Goal: Information Seeking & Learning: Learn about a topic

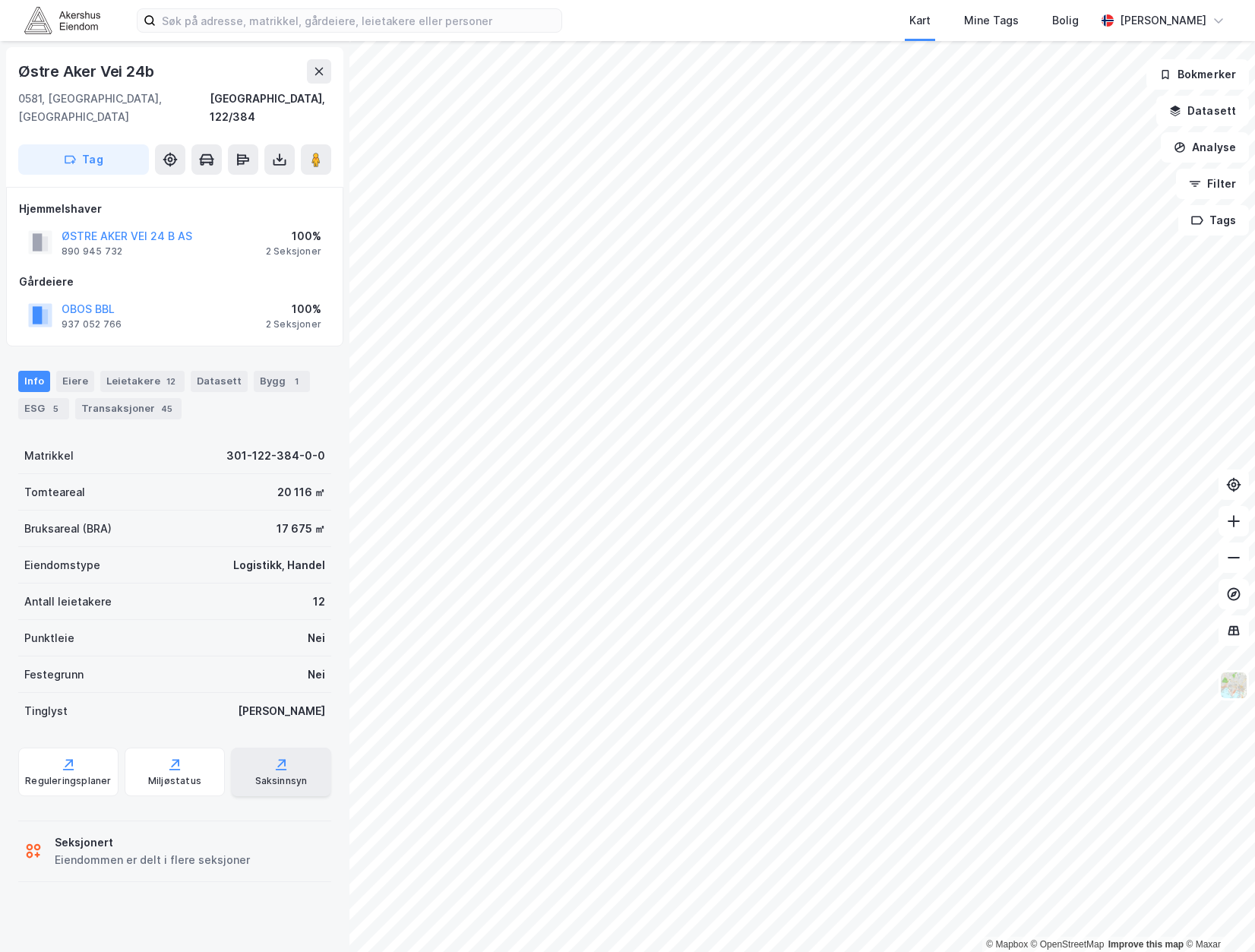
click at [254, 748] on div "Saksinnsyn" at bounding box center [281, 771] width 101 height 48
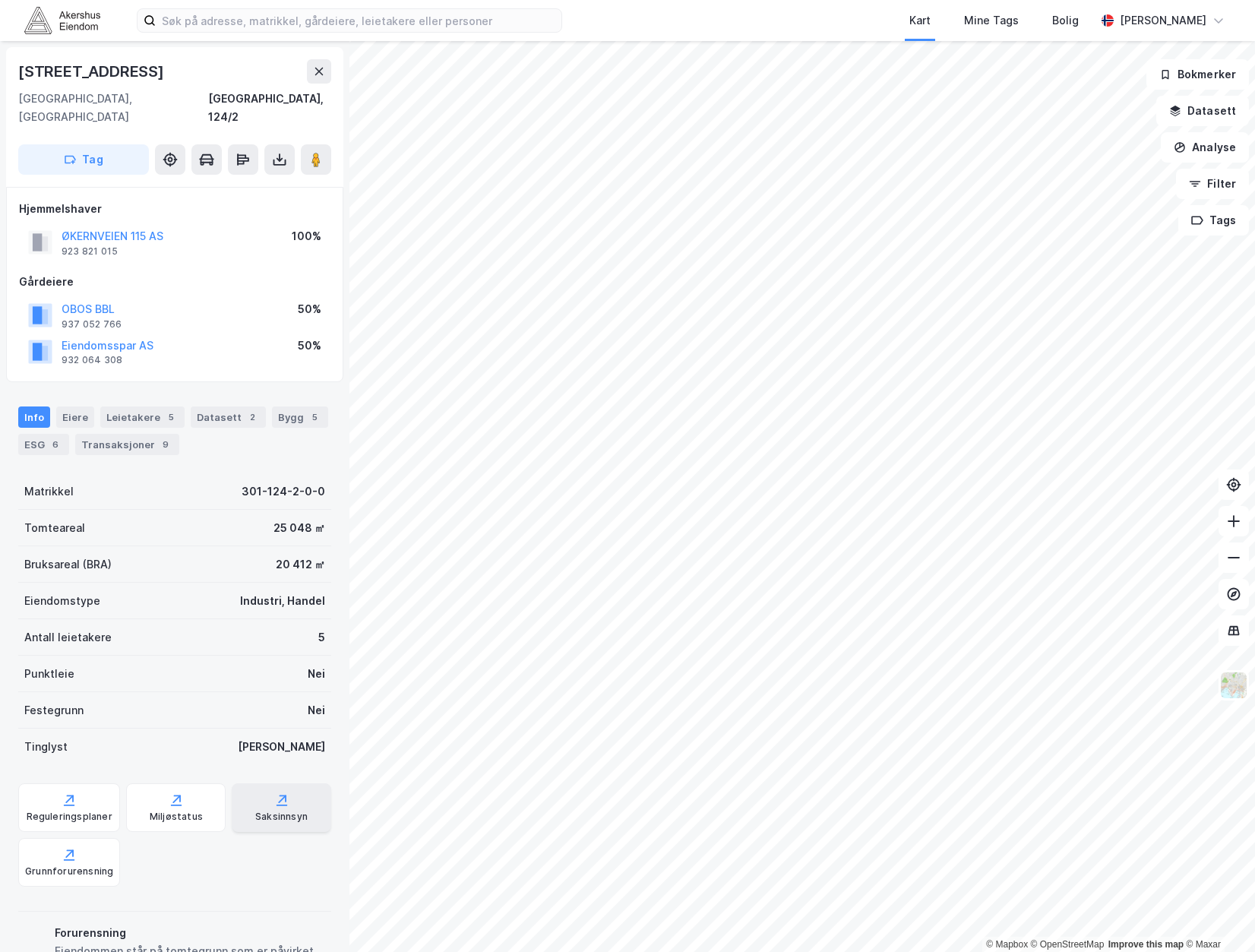
click at [279, 811] on div "Saksinnsyn" at bounding box center [281, 817] width 52 height 12
